Goal: Transaction & Acquisition: Purchase product/service

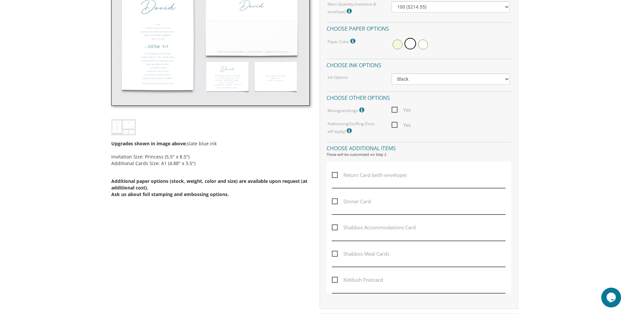
scroll to position [231, 0]
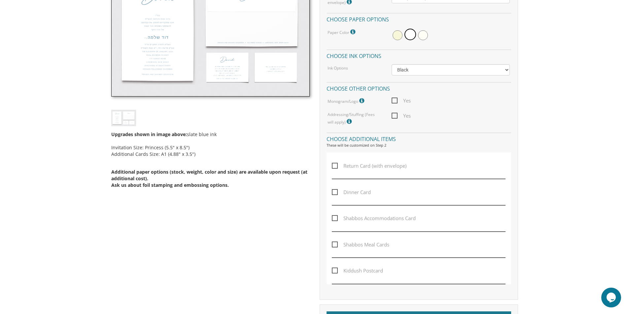
click at [335, 167] on span "Return Card (with envelope)" at bounding box center [369, 166] width 75 height 8
click at [335, 167] on input "Return Card (with envelope)" at bounding box center [334, 165] width 4 height 4
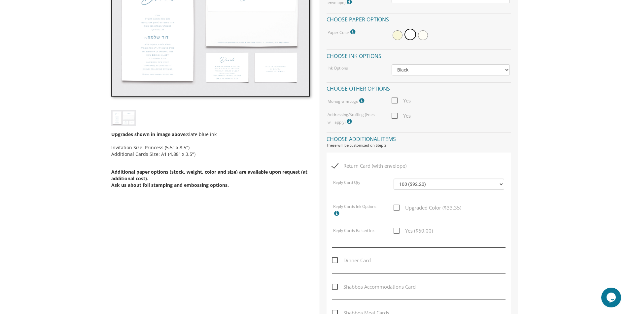
click at [335, 167] on span "Return Card (with envelope)" at bounding box center [369, 166] width 75 height 8
click at [335, 167] on input "Return Card (with envelope)" at bounding box center [334, 165] width 4 height 4
checkbox input "false"
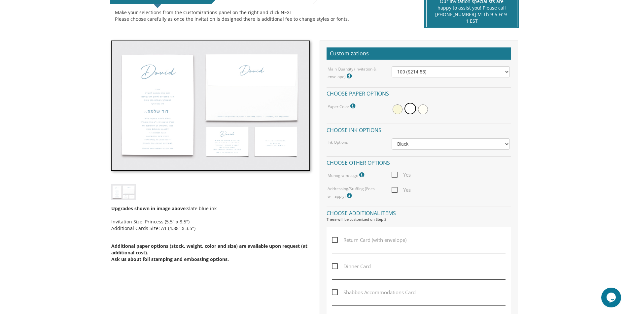
scroll to position [165, 0]
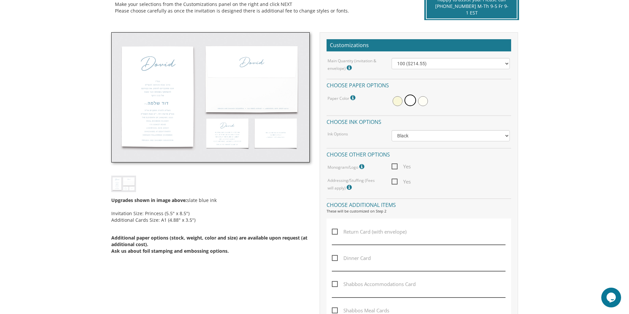
click at [261, 145] on img at bounding box center [210, 97] width 198 height 131
click at [425, 138] on select "Black Colored Ink ($65.00) Black + One Color ($100.00) Two Colors ($137.95)" at bounding box center [450, 135] width 118 height 11
click at [423, 135] on select "Black Colored Ink ($65.00) Black + One Color ($100.00) Two Colors ($137.95)" at bounding box center [450, 135] width 118 height 11
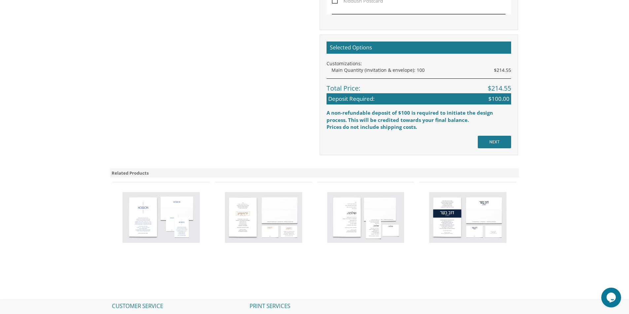
scroll to position [588, 0]
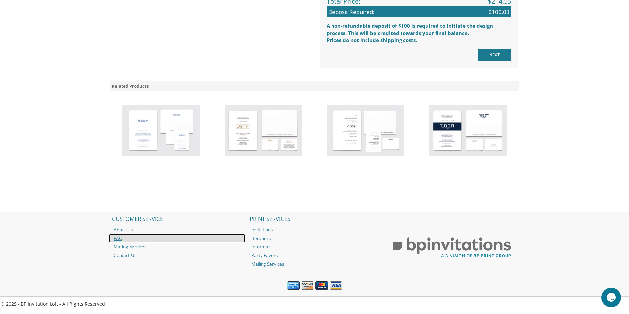
click at [115, 239] on link "FAQ" at bounding box center [177, 238] width 137 height 9
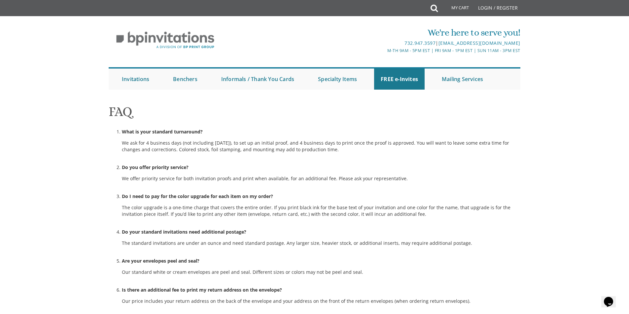
scroll to position [330, 0]
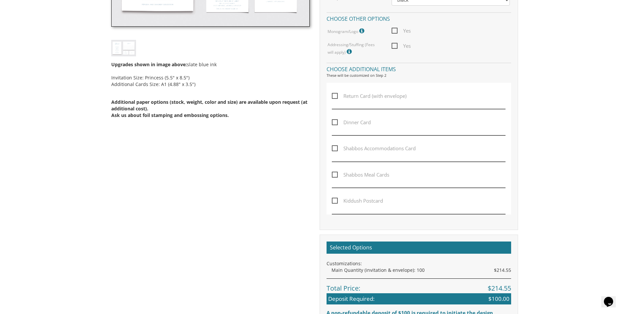
scroll to position [159, 0]
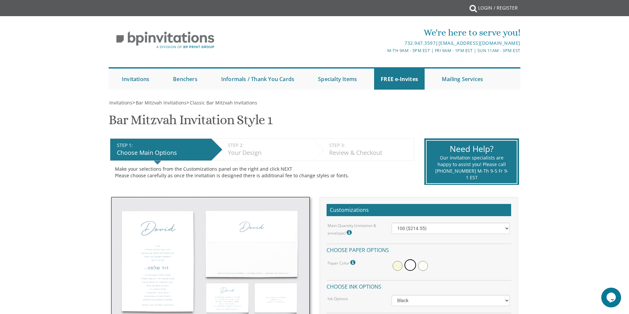
click at [163, 156] on div "Choose Main Options" at bounding box center [162, 153] width 91 height 9
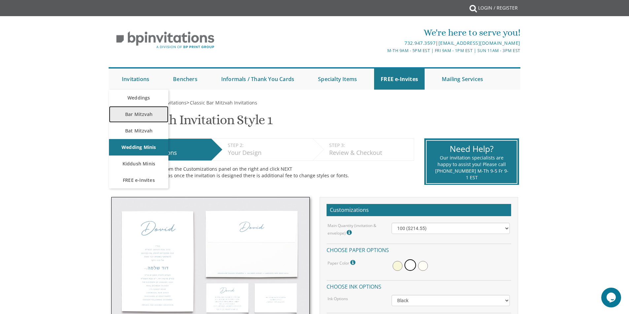
click at [144, 113] on link "Bar Mitzvah" at bounding box center [138, 114] width 59 height 16
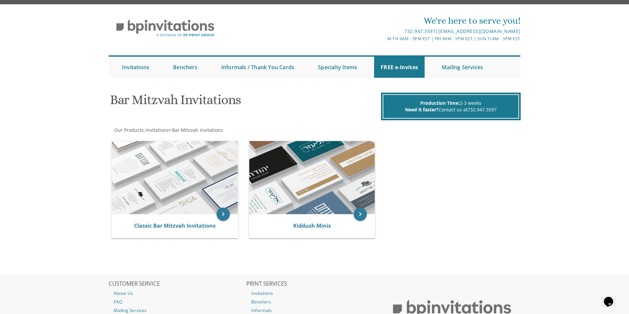
scroll to position [33, 0]
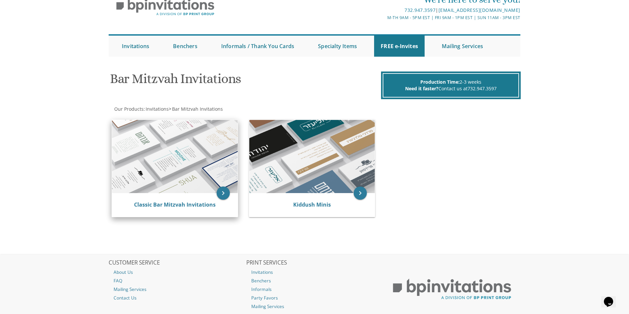
click at [208, 196] on div "Classic Bar Mitzvah Invitations" at bounding box center [175, 205] width 126 height 24
click at [224, 192] on icon "keyboard_arrow_right" at bounding box center [222, 193] width 13 height 13
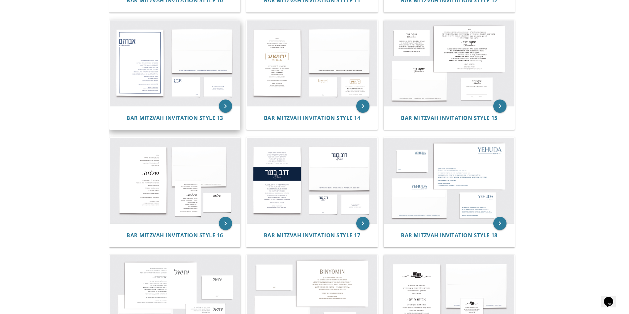
scroll to position [561, 0]
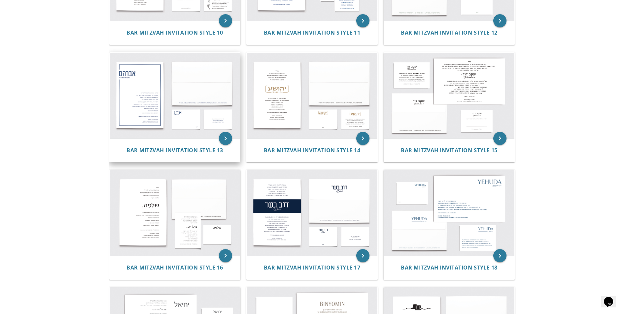
click at [161, 105] on img at bounding box center [175, 96] width 131 height 86
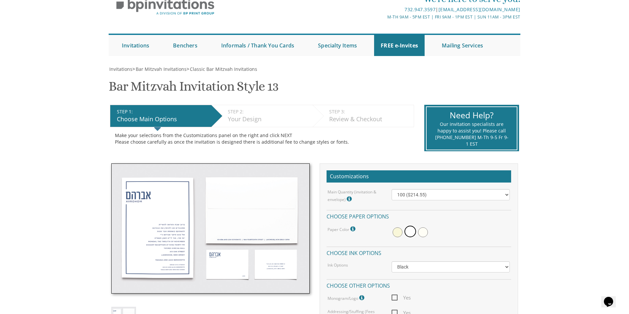
scroll to position [99, 0]
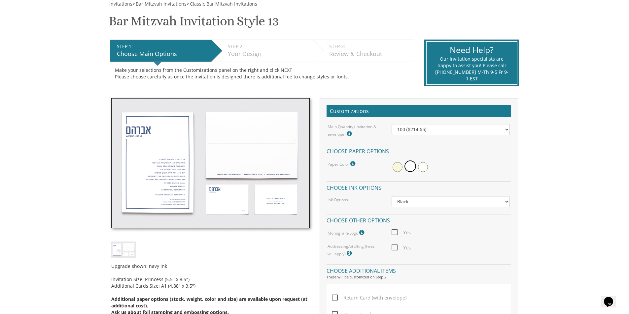
click at [348, 132] on icon at bounding box center [349, 134] width 7 height 6
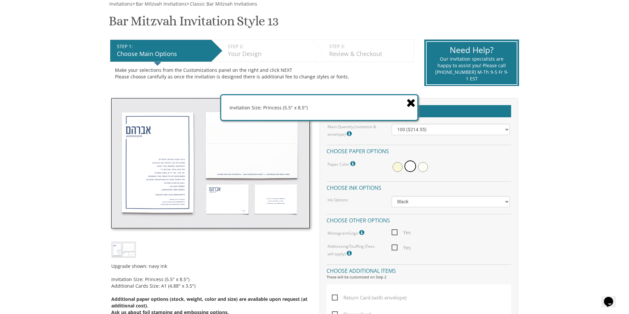
click at [511, 161] on div at bounding box center [450, 167] width 128 height 15
click at [407, 104] on icon at bounding box center [410, 103] width 9 height 12
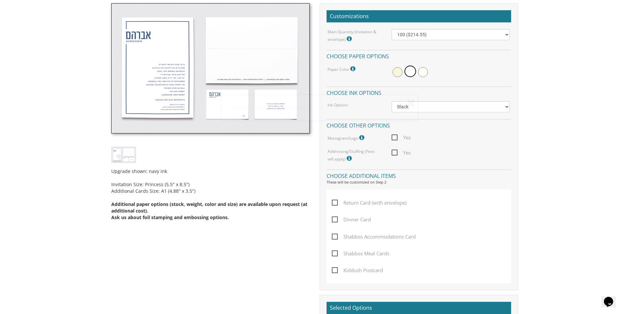
scroll to position [198, 0]
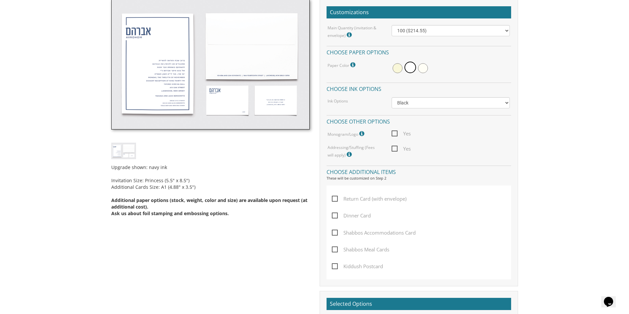
click at [333, 217] on span "Dinner Card" at bounding box center [351, 216] width 39 height 8
click at [333, 217] on input "Dinner Card" at bounding box center [334, 215] width 4 height 4
checkbox input "true"
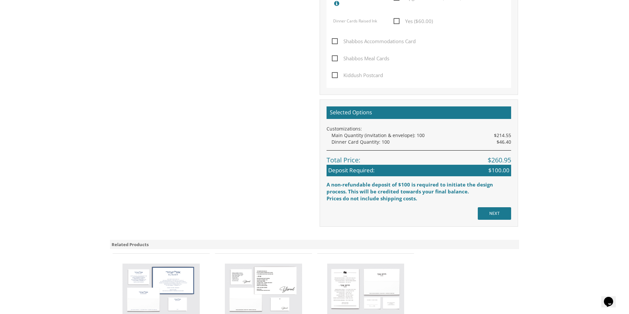
scroll to position [462, 0]
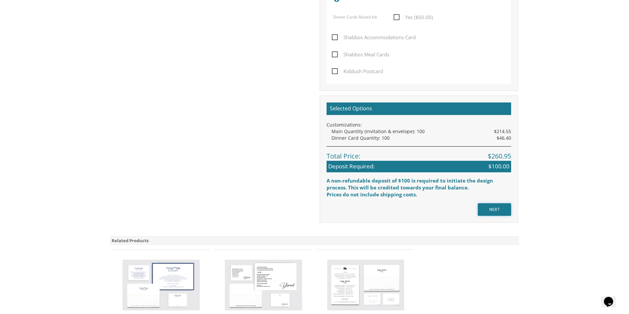
click at [496, 213] on input "NEXT" at bounding box center [493, 210] width 33 height 13
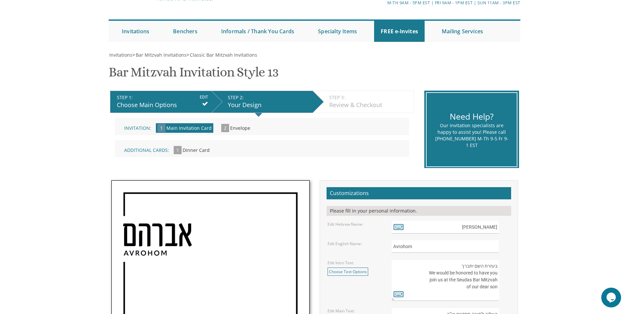
scroll to position [99, 0]
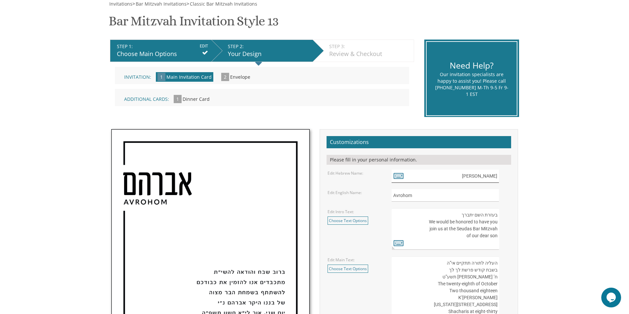
click at [479, 174] on input "אברהם" at bounding box center [444, 176] width 107 height 13
type input "א"
type input "s"
type input "דוד"
click at [404, 195] on input "Avrohom" at bounding box center [444, 195] width 107 height 13
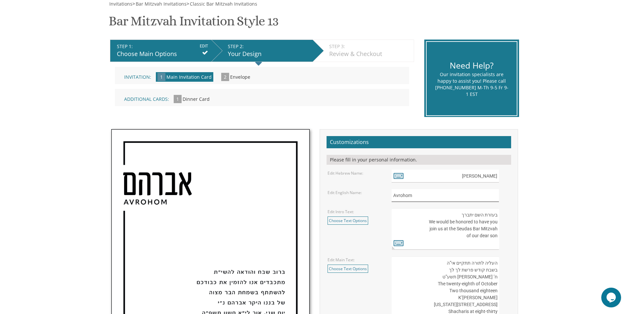
click at [404, 195] on input "Avrohom" at bounding box center [444, 195] width 107 height 13
click at [399, 195] on input "Daveed" at bounding box center [444, 195] width 107 height 13
click at [415, 192] on input "Doveed" at bounding box center [444, 195] width 107 height 13
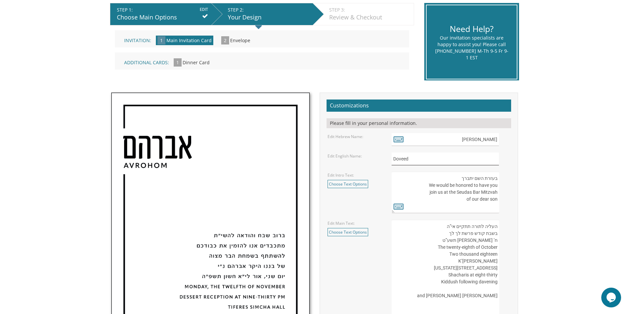
scroll to position [132, 0]
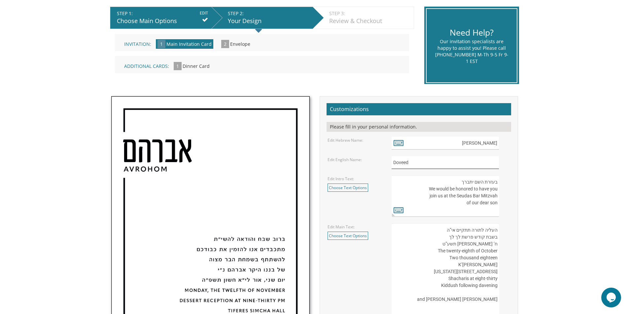
type input "Doveed"
click at [469, 197] on textarea "בעזרת השם יתברך We would be honored to have you join us at the Seudas Bar Mitzv…" at bounding box center [444, 197] width 107 height 42
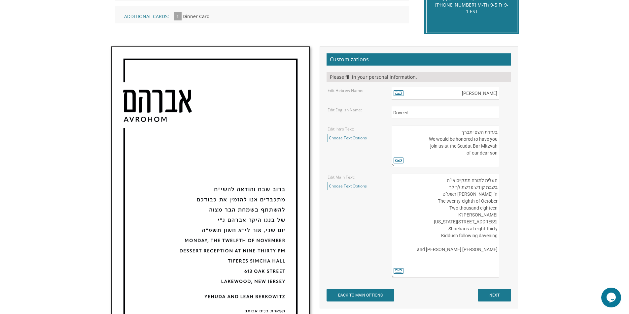
scroll to position [198, 0]
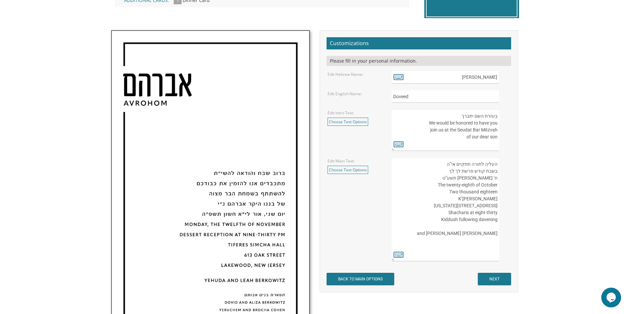
type textarea "בעזרת השם יתברך We would be honored to have you join us at the Seudat Bar Mitzv…"
click at [494, 179] on textarea "העליה לתורה תתקיים אי”ה בשבת קודש פרשת לך לך ח’ חשון תשע”ט The twenty-eighth of…" at bounding box center [444, 210] width 107 height 104
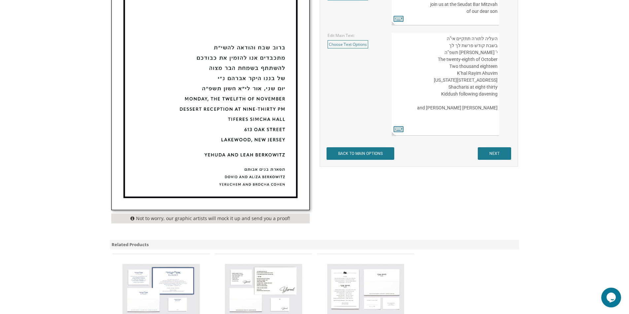
scroll to position [231, 0]
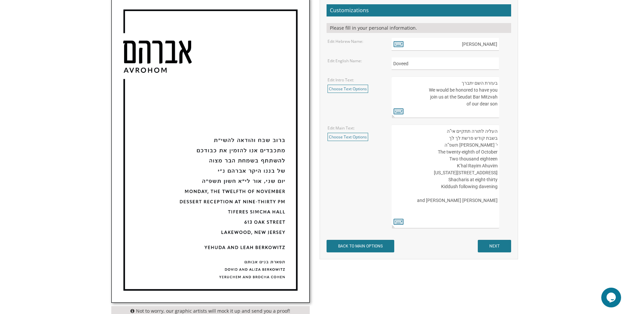
type textarea "העליה לתורה תתקיים אי”ה בשבת קודש פרשת לך לך י’ חשון תשפ”ה The twenty-eighth of…"
click at [494, 84] on textarea "בעזרת השם יתברך We would be honored to have you join us at the Seudas Bar Mitzv…" at bounding box center [444, 98] width 107 height 42
click at [359, 90] on link "Choose Text Options" at bounding box center [347, 89] width 41 height 8
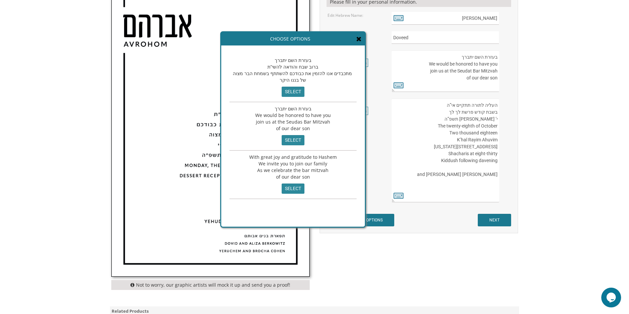
scroll to position [198, 0]
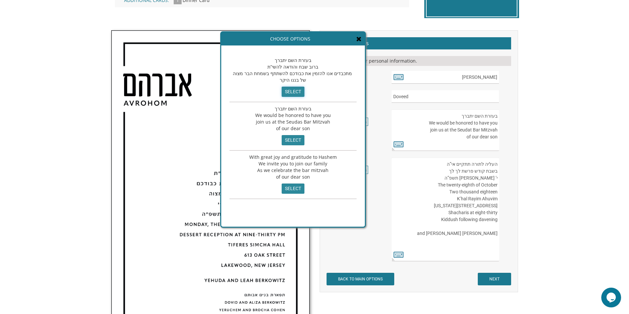
click at [286, 87] on input "select" at bounding box center [292, 92] width 23 height 10
type textarea "בעזרת השם יתברך ברוב שבח והודאה להשי”ת מתכבדים אנו להזמין את כבודכם להשתתף בשמח…"
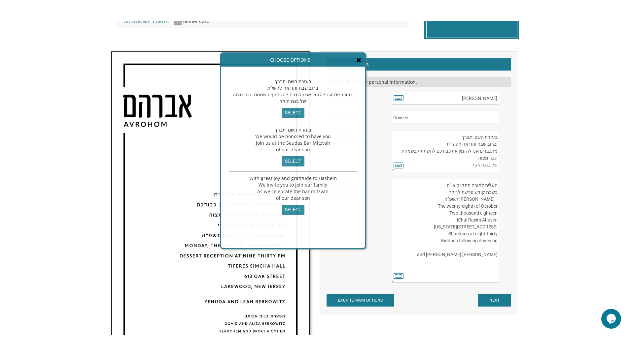
scroll to position [4, 0]
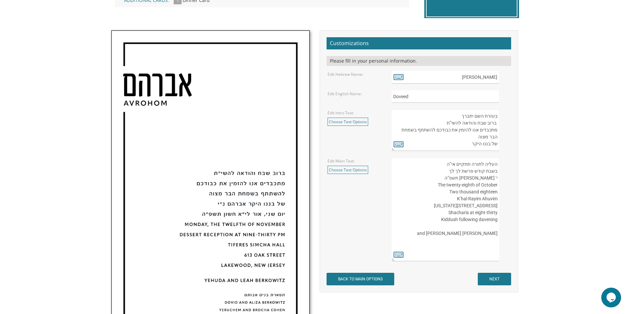
click at [363, 138] on div "Edit Intro Text: Choose Text Options בעזרת השם יתברך ברוב שבח והודאה להשי”ת מתכ…" at bounding box center [418, 131] width 192 height 42
drag, startPoint x: 445, startPoint y: 185, endPoint x: 472, endPoint y: 185, distance: 27.7
click at [472, 185] on textarea "העליה לתורה תתקיים אי”ה בשבת קודש פרשת לך לך ח’ חשון תשע”ט The twenty-eighth of…" at bounding box center [444, 210] width 107 height 104
click at [491, 185] on textarea "העליה לתורה תתקיים אי”ה בשבת קודש פרשת לך לך ח’ חשון תשע”ט The twenty-eighth of…" at bounding box center [444, 210] width 107 height 104
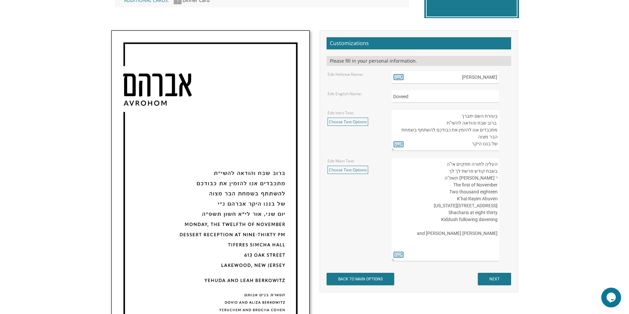
click at [487, 193] on textarea "העליה לתורה תתקיים אי”ה בשבת קודש פרשת לך לך ח’ חשון תשע”ט The twenty-eighth of…" at bounding box center [444, 210] width 107 height 104
drag, startPoint x: 453, startPoint y: 184, endPoint x: 497, endPoint y: 192, distance: 44.6
click at [497, 192] on textarea "העליה לתורה תתקיים אי”ה בשבת קודש פרשת לך לך ח’ חשון תשע”ט The twenty-eighth of…" at bounding box center [444, 210] width 107 height 104
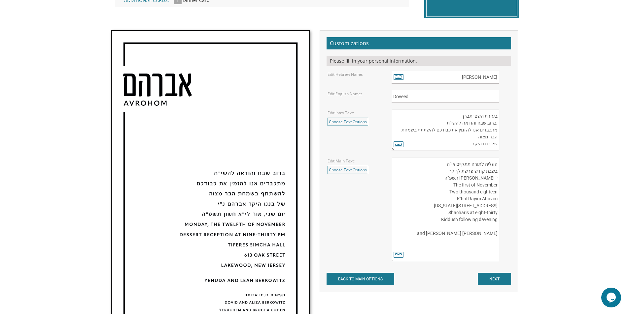
drag, startPoint x: 450, startPoint y: 193, endPoint x: 490, endPoint y: 191, distance: 39.7
click at [490, 191] on textarea "העליה לתורה תתקיים אי”ה בשבת קודש פרשת לך לך ח’ חשון תשע”ט The twenty-eighth of…" at bounding box center [444, 210] width 107 height 104
drag, startPoint x: 474, startPoint y: 186, endPoint x: 453, endPoint y: 184, distance: 21.2
click at [453, 184] on textarea "העליה לתורה תתקיים אי”ה בשבת קודש פרשת לך לך ח’ חשון תשע”ט The twenty-eighth of…" at bounding box center [444, 210] width 107 height 104
click at [496, 185] on textarea "העליה לתורה תתקיים אי”ה בשבת קודש פרשת לך לך ח’ חשון תשע”ט The twenty-eighth of…" at bounding box center [444, 210] width 107 height 104
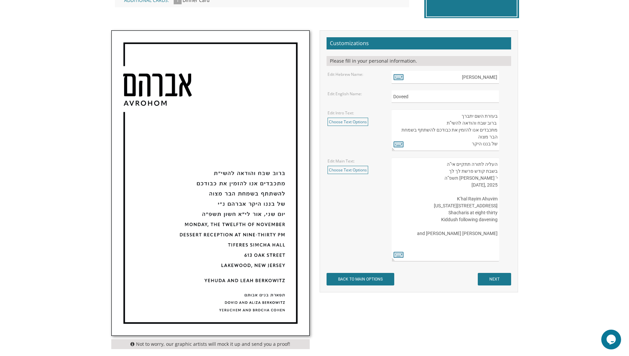
click at [491, 194] on textarea "העליה לתורה תתקיים אי”ה בשבת קודש פרשת לך לך ח’ חשון תשע”ט The twenty-eighth of…" at bounding box center [444, 210] width 107 height 104
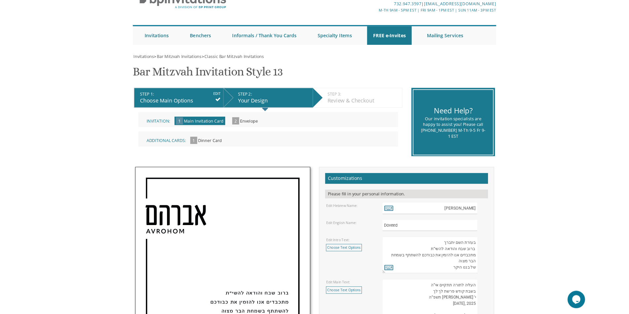
scroll to position [0, 0]
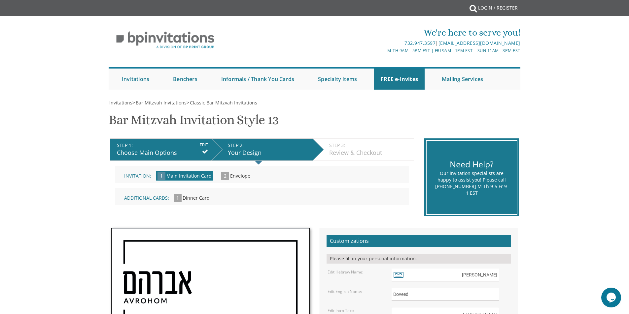
type textarea "העליה לתורה תתקיים אי”ה בשבת קודש פרשת לך לך י’ חשון תשפ”ה 2025 ,1 November ישי…"
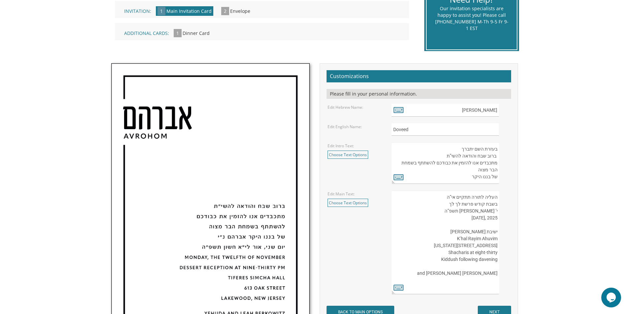
scroll to position [3, 0]
drag, startPoint x: 495, startPoint y: 150, endPoint x: 465, endPoint y: 176, distance: 39.8
click at [465, 176] on textarea "בעזרת השם יתברך We would be honored to have you join us at the Seudas Bar Mitzv…" at bounding box center [444, 164] width 107 height 42
click at [483, 203] on textarea "העליה לתורה תתקיים אי”ה בשבת קודש פרשת לך לך ח’ חשון תשע”ט The twenty-eighth of…" at bounding box center [444, 243] width 107 height 104
drag, startPoint x: 493, startPoint y: 200, endPoint x: 464, endPoint y: 232, distance: 43.2
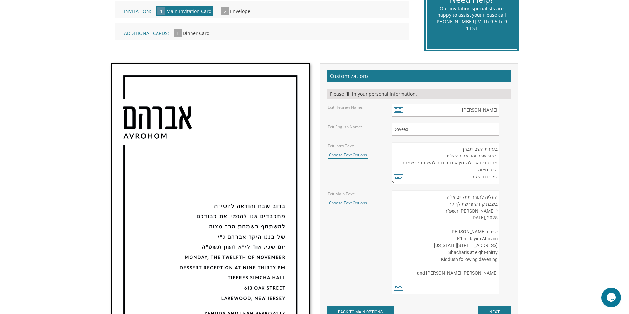
click at [464, 232] on textarea "העליה לתורה תתקיים אי”ה בשבת קודש פרשת לך לך ח’ חשון תשע”ט The twenty-eighth of…" at bounding box center [444, 243] width 107 height 104
drag, startPoint x: 496, startPoint y: 198, endPoint x: 495, endPoint y: 264, distance: 66.0
click at [497, 265] on textarea "העליה לתורה תתקיים אי”ה בשבת קודש פרשת לך לך ח’ חשון תשע”ט The twenty-eighth of…" at bounding box center [444, 243] width 107 height 104
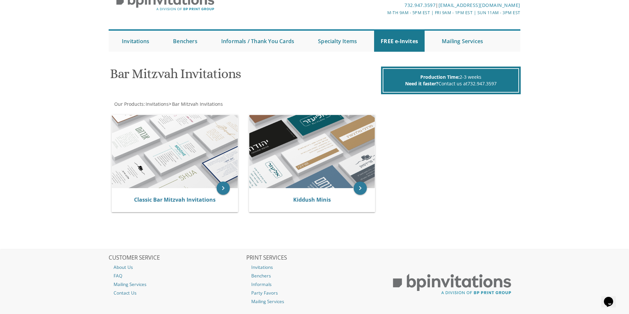
scroll to position [76, 0]
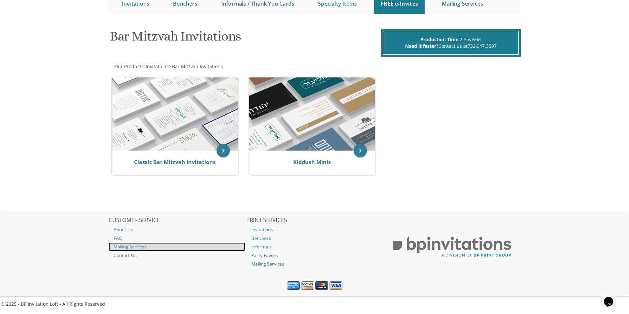
click at [141, 248] on link "Mailing Services" at bounding box center [177, 247] width 137 height 9
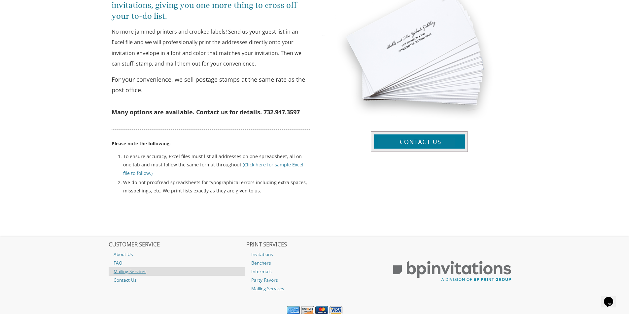
scroll to position [292, 0]
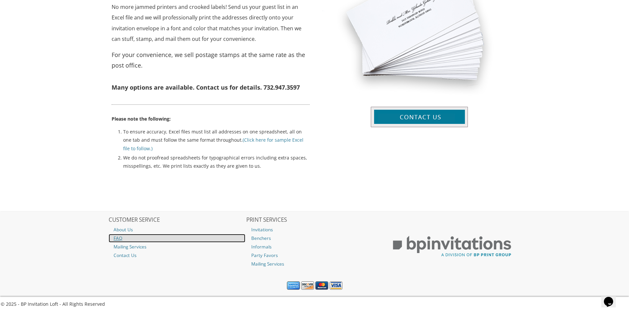
click at [112, 238] on link "FAQ" at bounding box center [177, 238] width 137 height 9
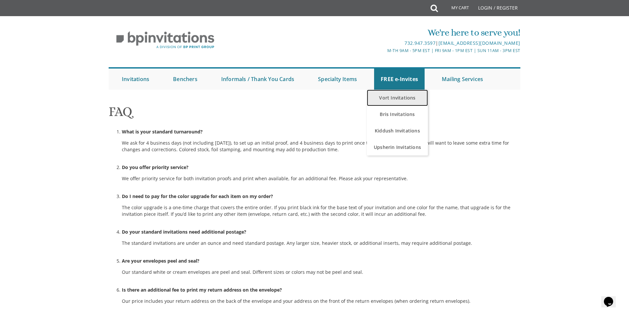
click at [406, 98] on link "Vort Invitations" at bounding box center [397, 98] width 61 height 16
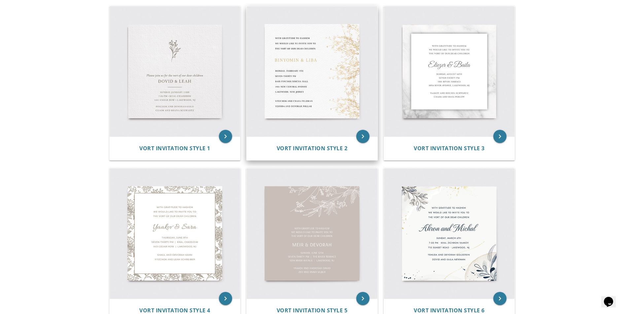
scroll to position [132, 0]
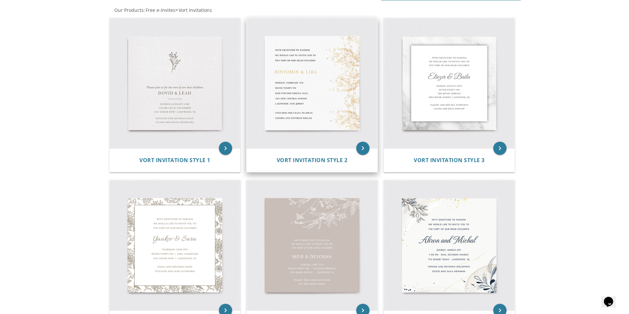
click at [328, 102] on img at bounding box center [311, 83] width 131 height 131
